Goal: Complete application form

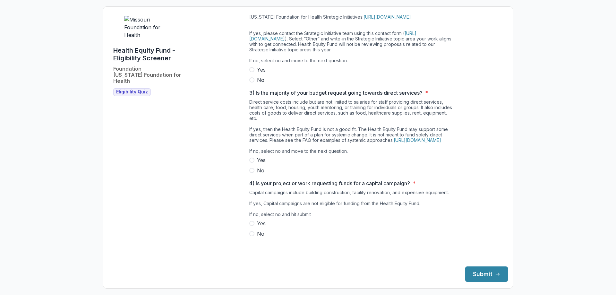
scroll to position [152, 0]
click at [416, 142] on link "[URL][DOMAIN_NAME]" at bounding box center [418, 139] width 48 height 5
click at [253, 163] on span at bounding box center [251, 160] width 5 height 5
click at [252, 173] on span at bounding box center [251, 170] width 5 height 5
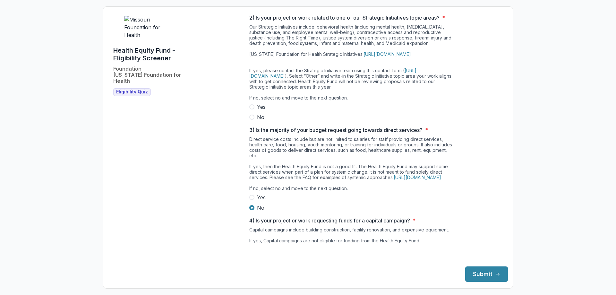
scroll to position [0, 0]
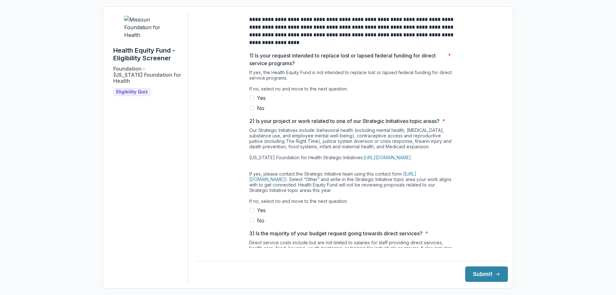
click at [251, 111] on span at bounding box center [251, 108] width 5 height 5
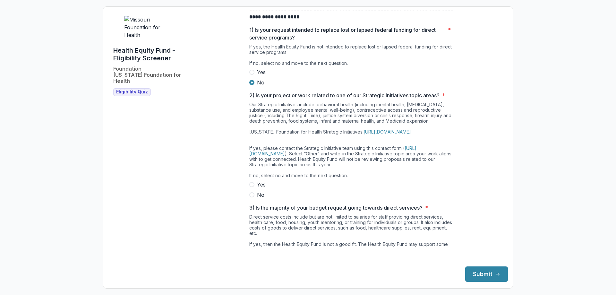
scroll to position [96, 0]
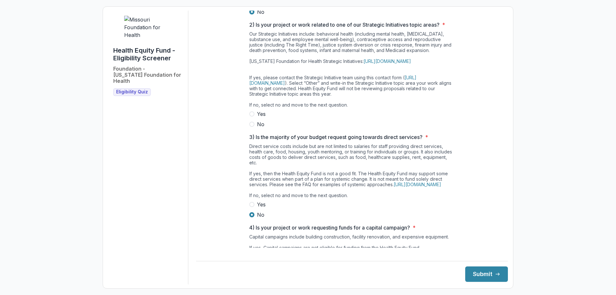
click at [250, 127] on span at bounding box center [251, 124] width 5 height 5
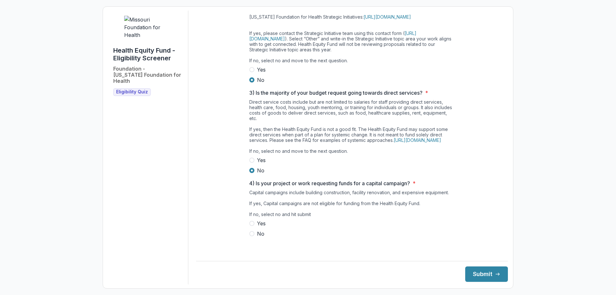
scroll to position [152, 0]
click at [250, 236] on span at bounding box center [251, 233] width 5 height 5
click at [495, 273] on button "Submit" at bounding box center [486, 273] width 43 height 15
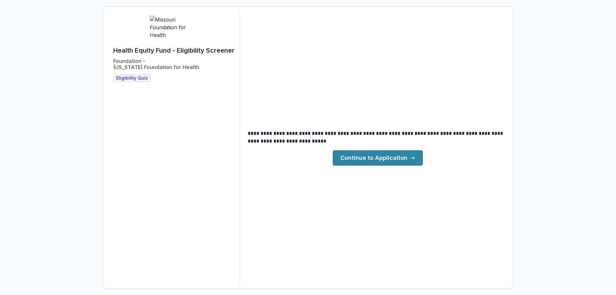
click at [394, 161] on link "Continue to Application" at bounding box center [378, 157] width 90 height 15
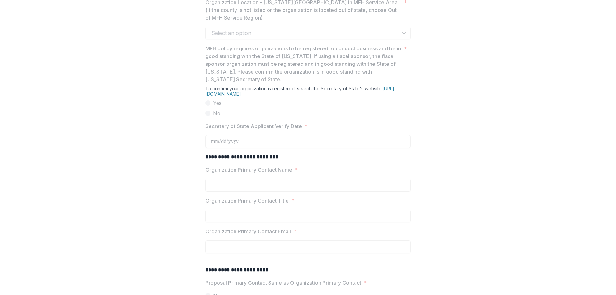
scroll to position [578, 0]
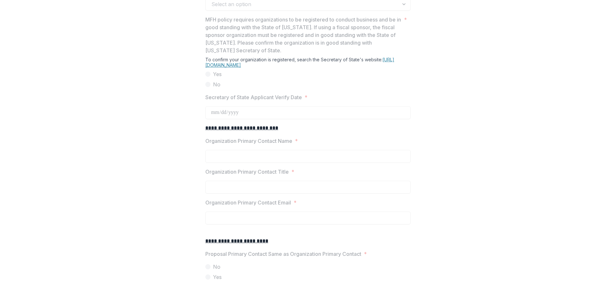
click at [303, 68] on link "[URL][DOMAIN_NAME]" at bounding box center [299, 62] width 189 height 11
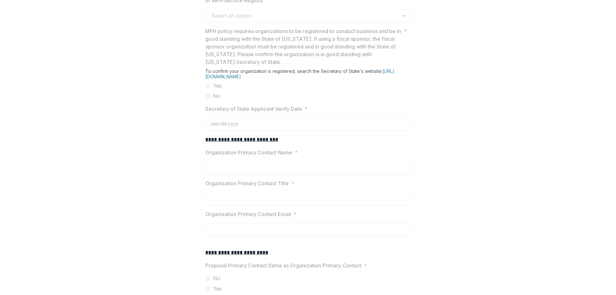
scroll to position [548, 0]
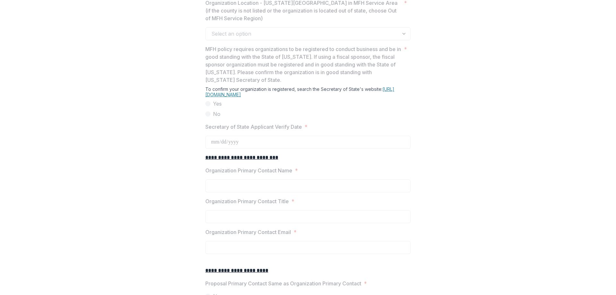
click at [344, 97] on link "[URL][DOMAIN_NAME]" at bounding box center [299, 91] width 189 height 11
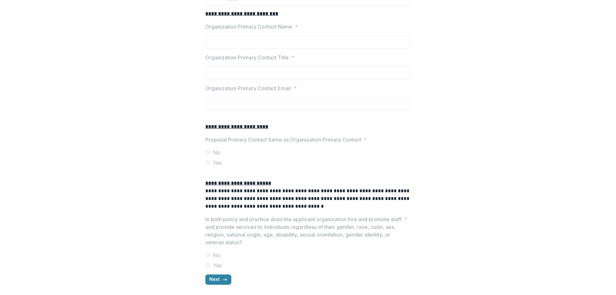
scroll to position [741, 0]
click at [219, 279] on button "Next" at bounding box center [218, 279] width 26 height 10
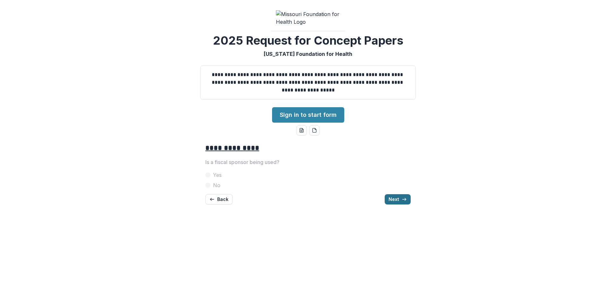
scroll to position [0, 0]
click at [407, 202] on icon "button" at bounding box center [404, 199] width 5 height 5
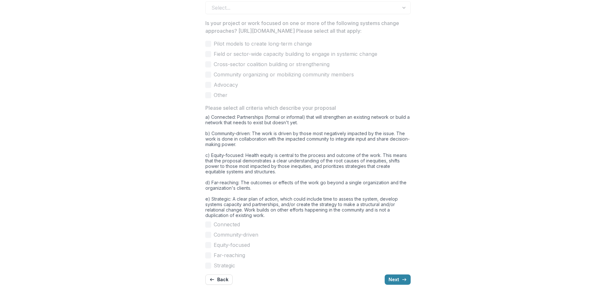
scroll to position [494, 0]
click at [216, 282] on button "Back" at bounding box center [218, 279] width 27 height 10
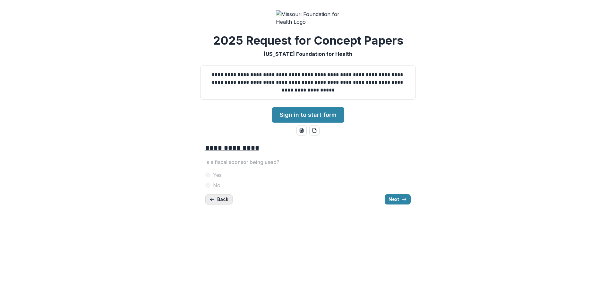
click at [214, 202] on icon "button" at bounding box center [212, 199] width 5 height 5
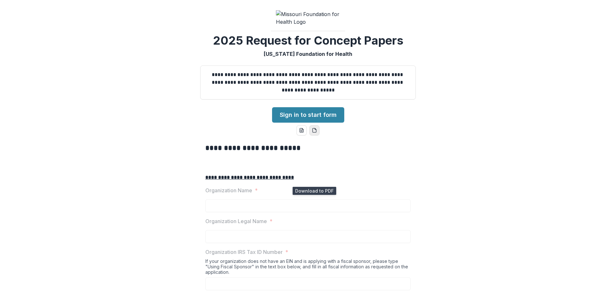
click at [315, 130] on icon "pdf-download" at bounding box center [315, 128] width 1 height 1
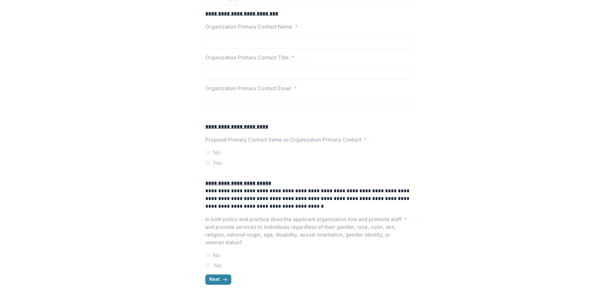
scroll to position [741, 0]
click at [223, 281] on icon "button" at bounding box center [224, 279] width 5 height 5
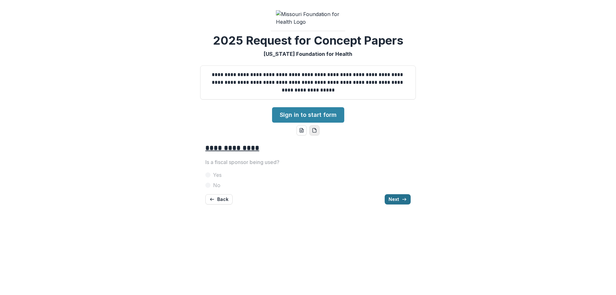
click at [400, 204] on button "Next" at bounding box center [398, 199] width 26 height 10
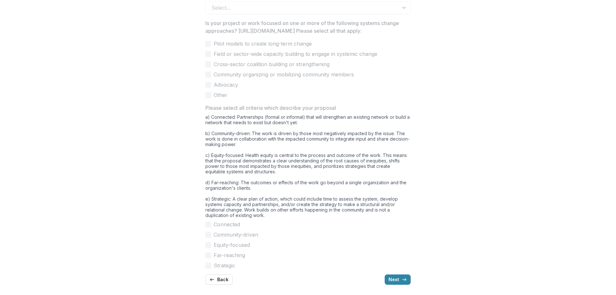
scroll to position [494, 0]
click at [223, 276] on button "Back" at bounding box center [218, 279] width 27 height 10
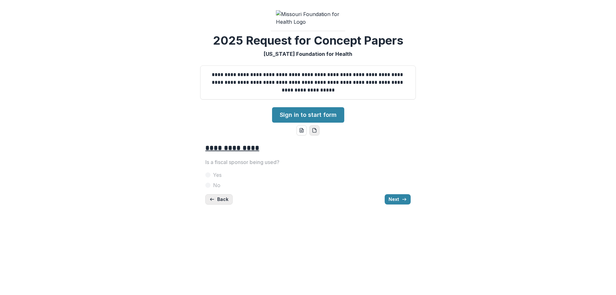
click at [220, 204] on button "Back" at bounding box center [218, 199] width 27 height 10
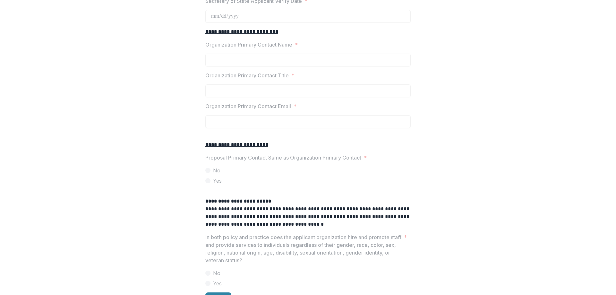
scroll to position [741, 0]
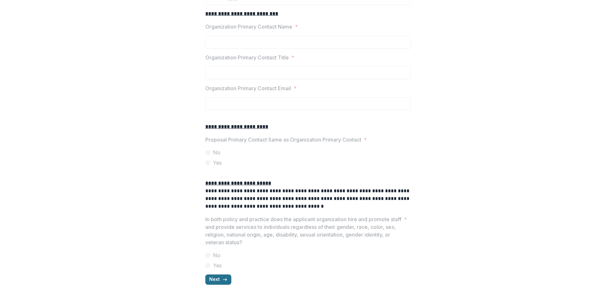
click at [213, 281] on button "Next" at bounding box center [218, 279] width 26 height 10
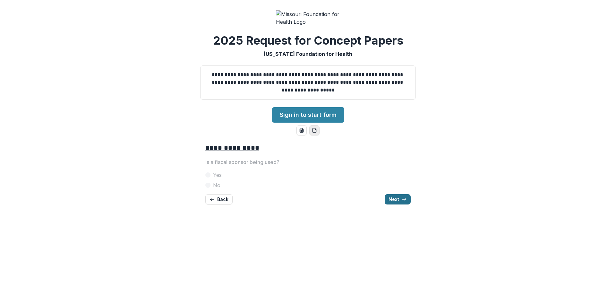
click at [397, 204] on button "Next" at bounding box center [398, 199] width 26 height 10
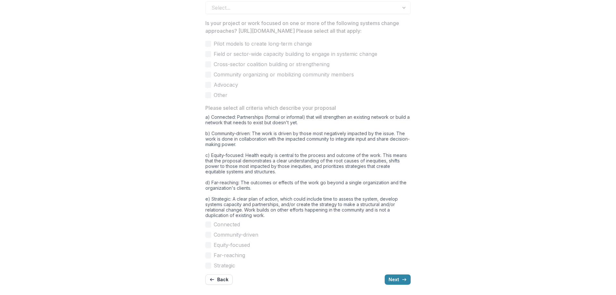
scroll to position [494, 0]
click at [223, 279] on button "Back" at bounding box center [218, 279] width 27 height 10
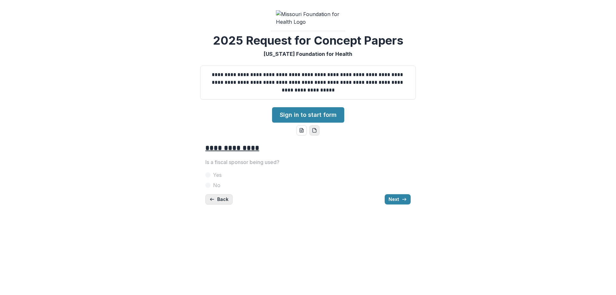
click at [224, 204] on button "Back" at bounding box center [218, 199] width 27 height 10
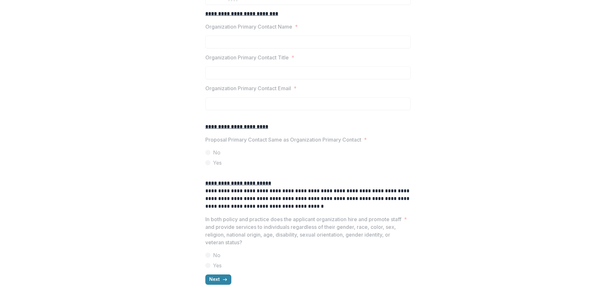
scroll to position [741, 0]
click at [210, 282] on button "Next" at bounding box center [218, 279] width 26 height 10
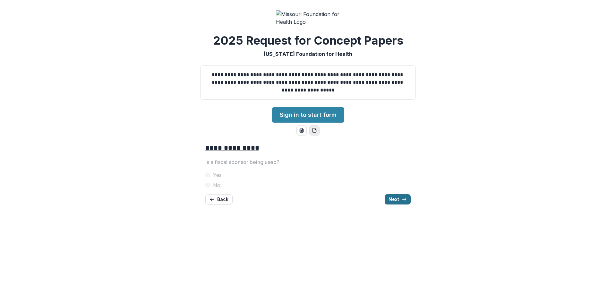
scroll to position [0, 0]
click at [393, 204] on button "Next" at bounding box center [398, 199] width 26 height 10
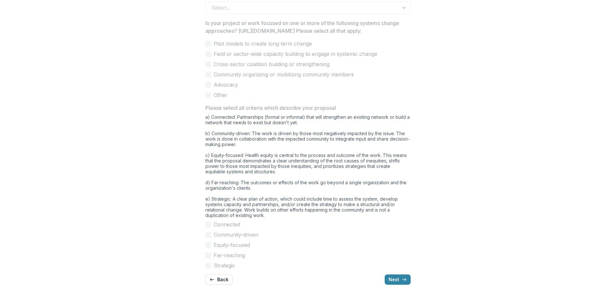
scroll to position [494, 0]
click at [390, 282] on button "Next" at bounding box center [398, 279] width 26 height 10
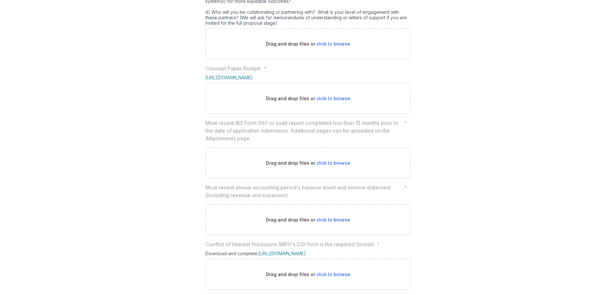
scroll to position [365, 0]
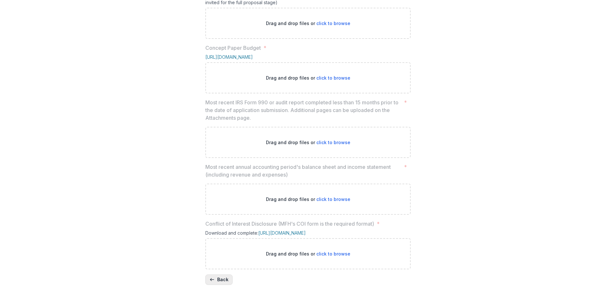
click at [222, 281] on button "Back" at bounding box center [218, 279] width 27 height 10
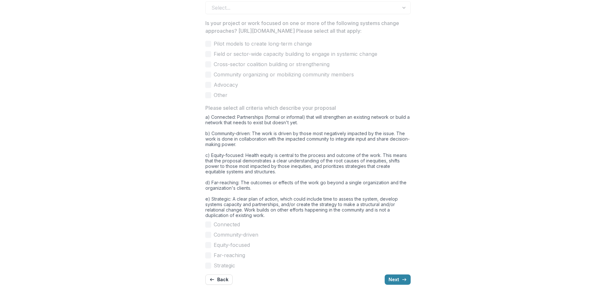
scroll to position [494, 0]
click at [220, 284] on button "Back" at bounding box center [218, 279] width 27 height 10
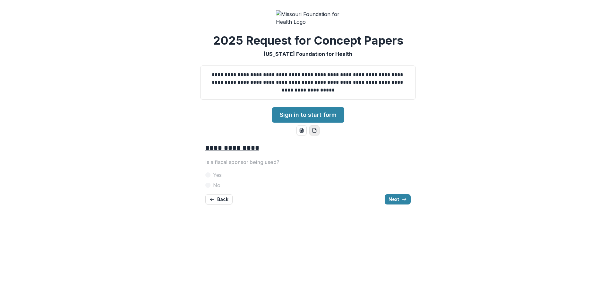
scroll to position [0, 0]
click at [227, 204] on button "Back" at bounding box center [218, 199] width 27 height 10
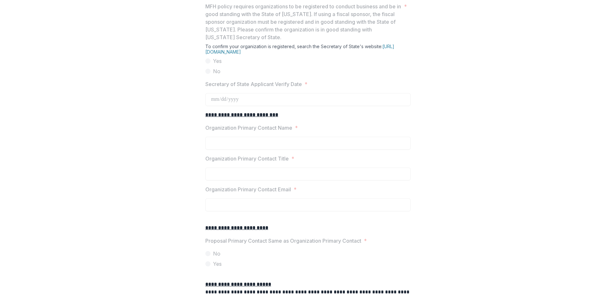
scroll to position [580, 0]
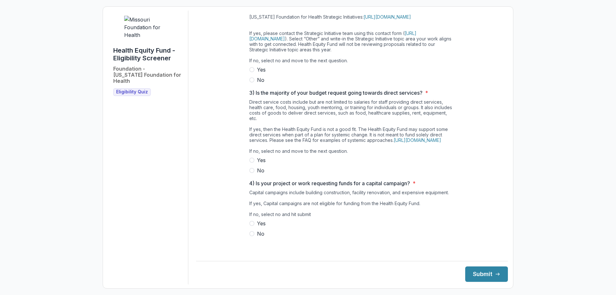
scroll to position [152, 0]
